Goal: Task Accomplishment & Management: Manage account settings

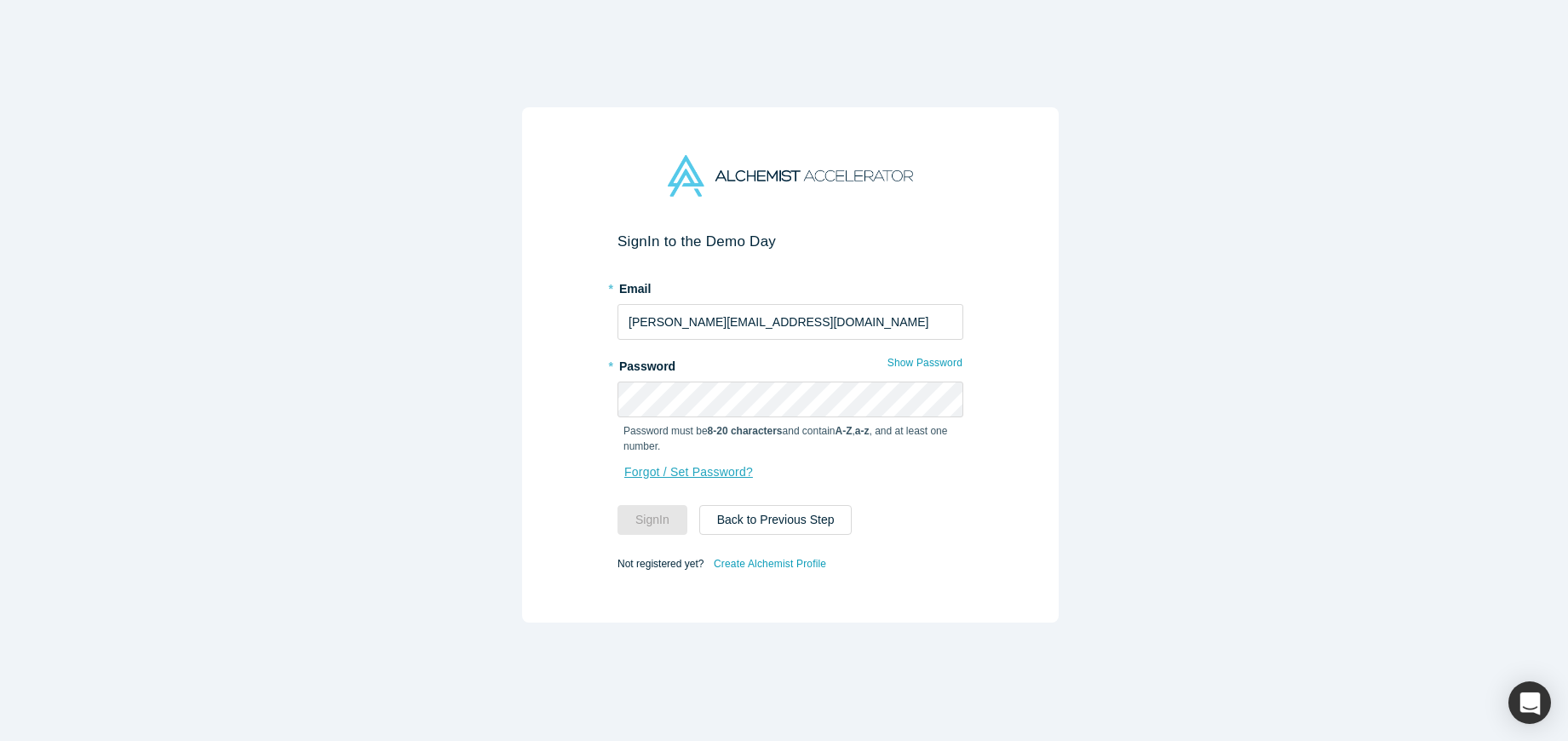
click at [699, 462] on link "Forgot / Set Password?" at bounding box center [689, 472] width 130 height 30
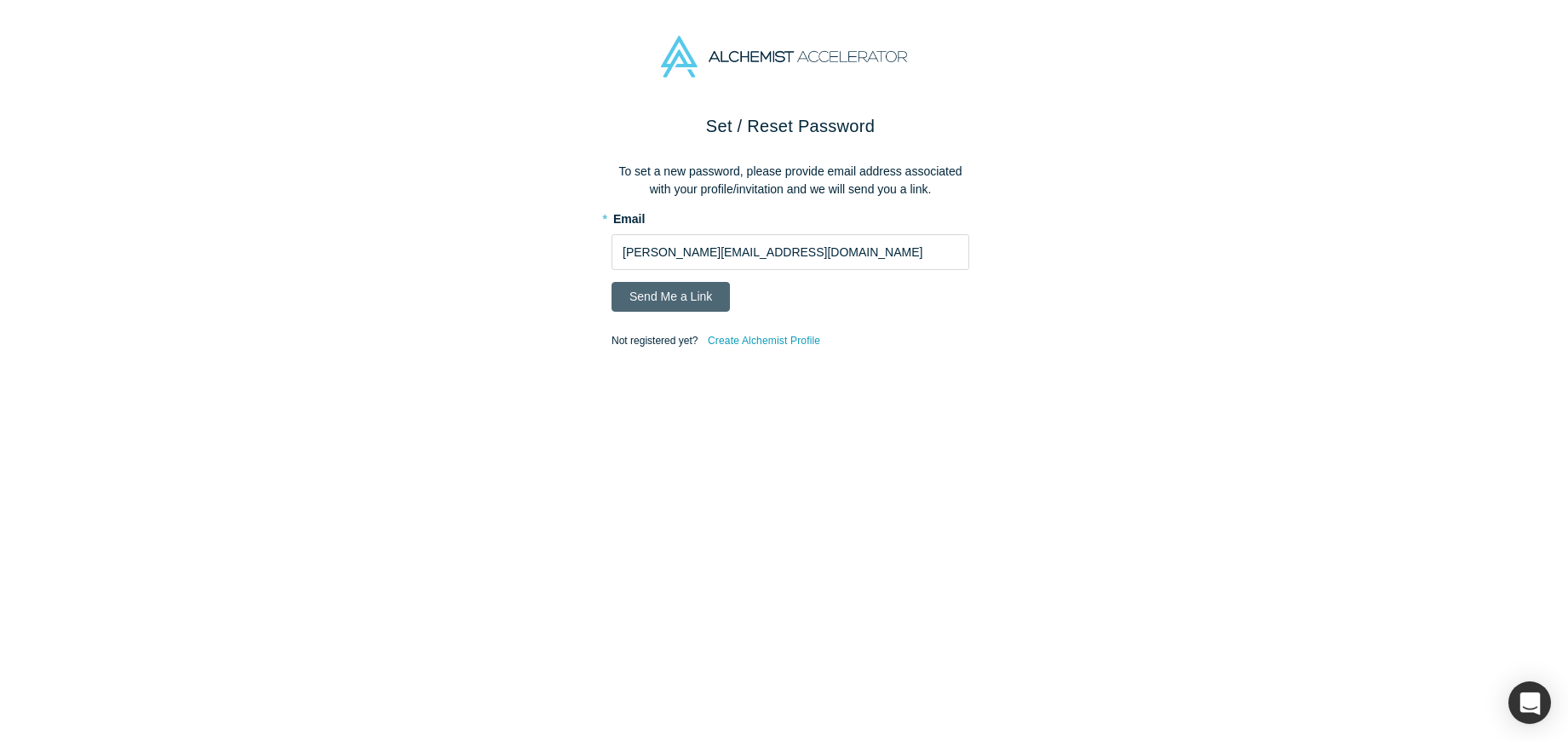
click at [667, 302] on button "Send Me a Link" at bounding box center [670, 296] width 118 height 30
